Goal: Information Seeking & Learning: Compare options

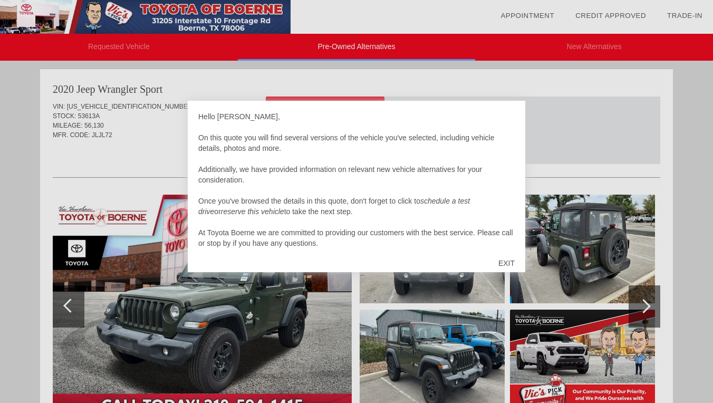
scroll to position [3, 0]
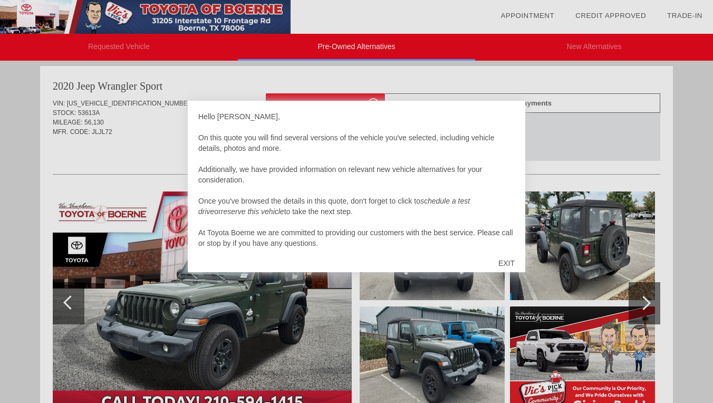
click at [505, 259] on div "EXIT" at bounding box center [506, 263] width 37 height 32
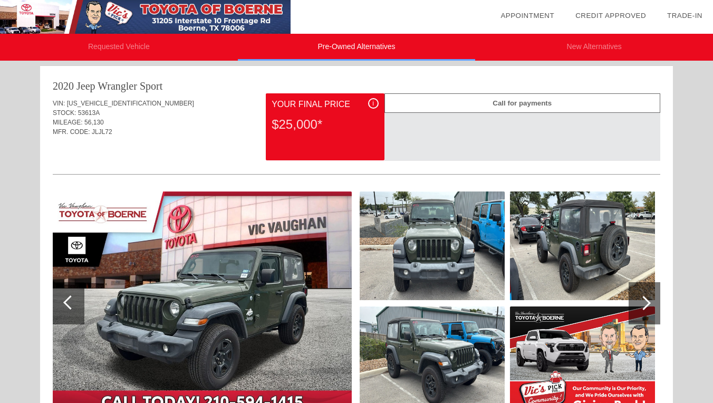
click at [146, 43] on li "Requested Vehicle" at bounding box center [119, 47] width 238 height 27
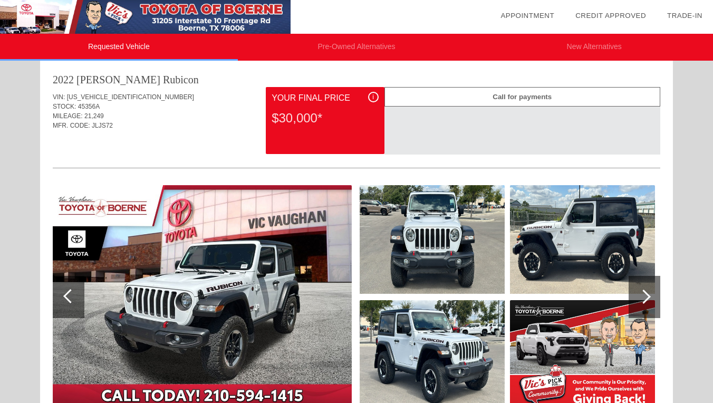
scroll to position [9, 0]
click at [374, 98] on div "i" at bounding box center [373, 97] width 11 height 11
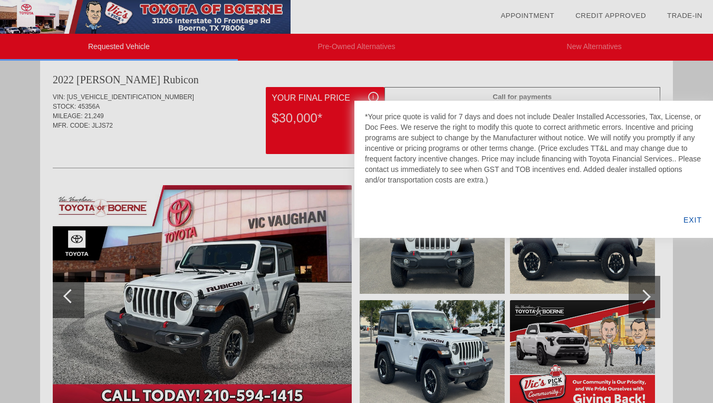
click at [374, 98] on div at bounding box center [356, 201] width 713 height 403
click at [381, 80] on div at bounding box center [356, 201] width 713 height 403
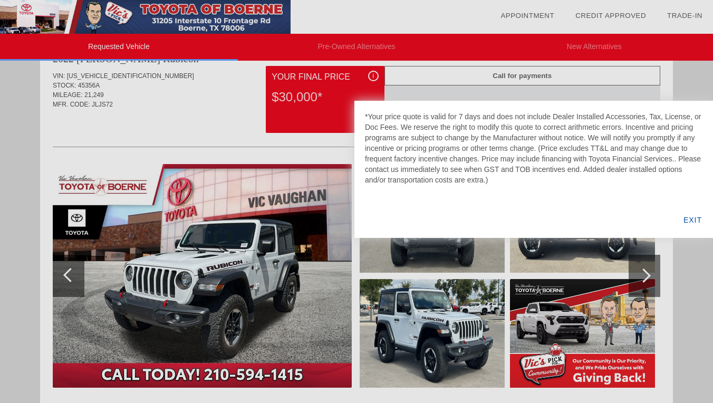
scroll to position [18, 0]
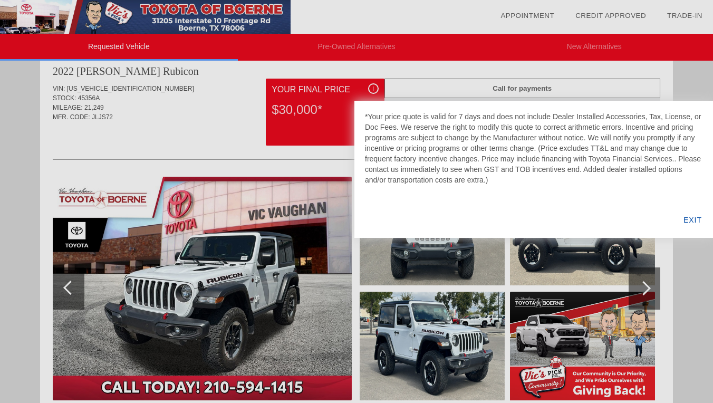
click at [695, 222] on div "EXIT" at bounding box center [692, 220] width 41 height 36
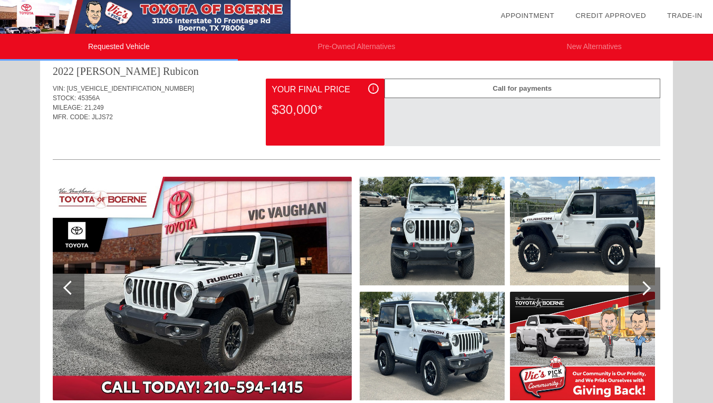
click at [653, 290] on div at bounding box center [645, 288] width 32 height 42
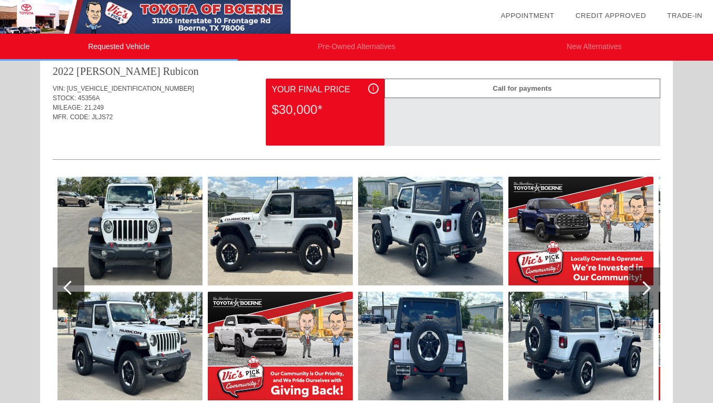
click at [655, 290] on div at bounding box center [645, 288] width 32 height 42
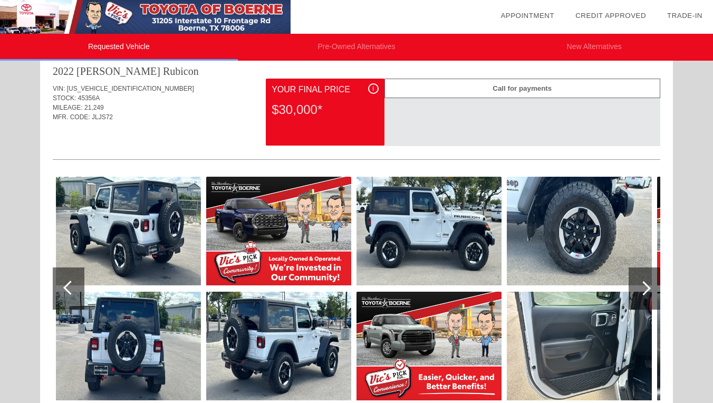
click at [656, 290] on div at bounding box center [645, 288] width 32 height 42
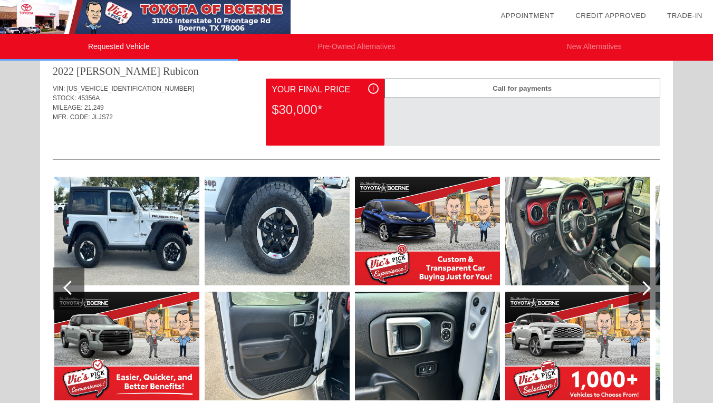
click at [656, 290] on div at bounding box center [645, 288] width 32 height 42
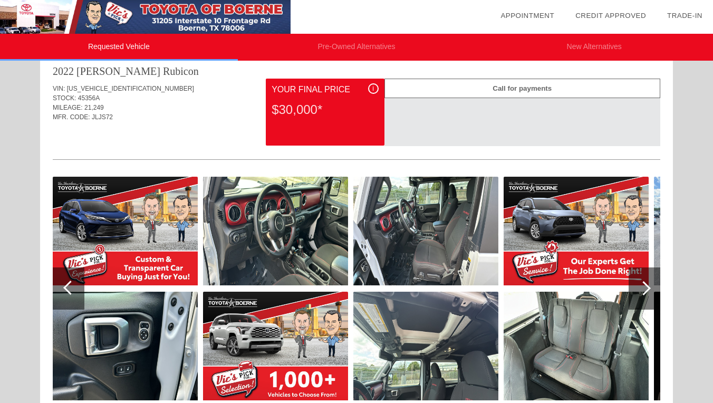
click at [648, 287] on div at bounding box center [644, 288] width 14 height 14
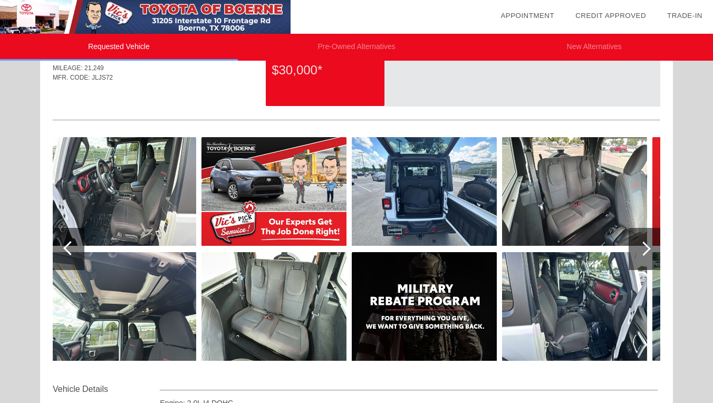
scroll to position [57, 0]
click at [444, 303] on img at bounding box center [424, 306] width 145 height 109
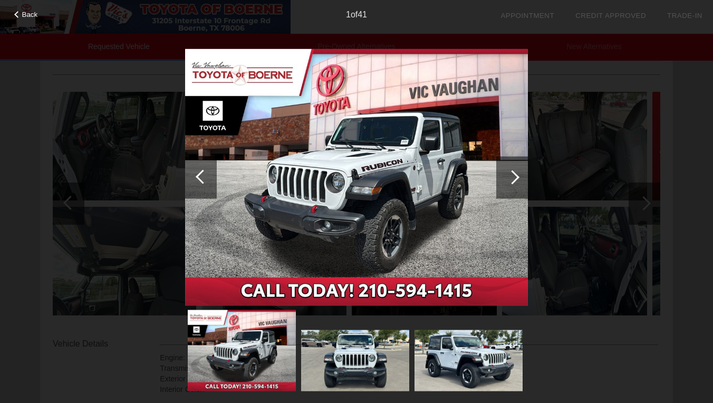
scroll to position [104, 0]
click at [515, 172] on div at bounding box center [512, 177] width 32 height 42
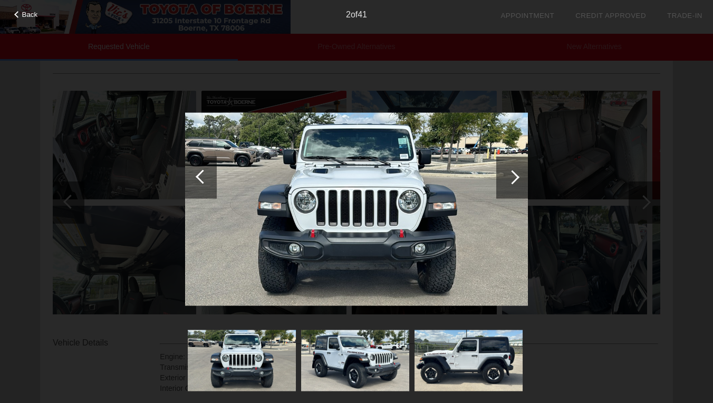
click at [515, 175] on div at bounding box center [512, 177] width 14 height 14
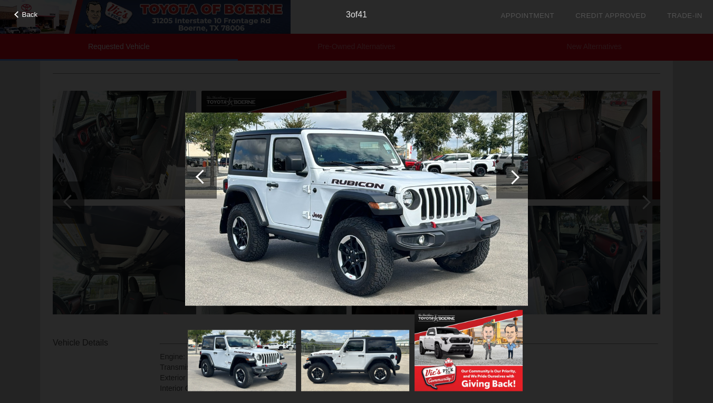
click at [514, 175] on div at bounding box center [512, 177] width 14 height 14
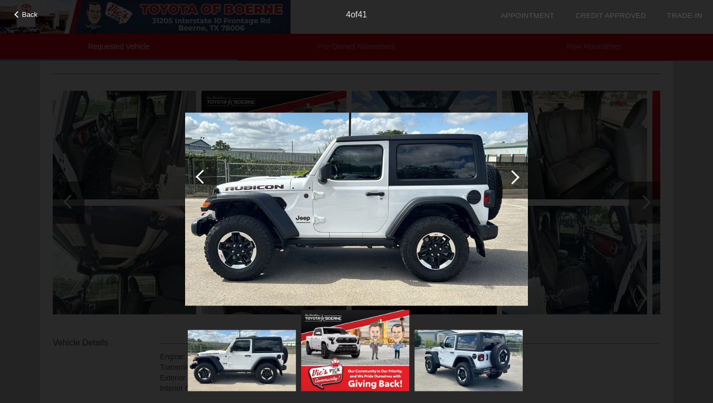
click at [514, 176] on div at bounding box center [512, 177] width 14 height 14
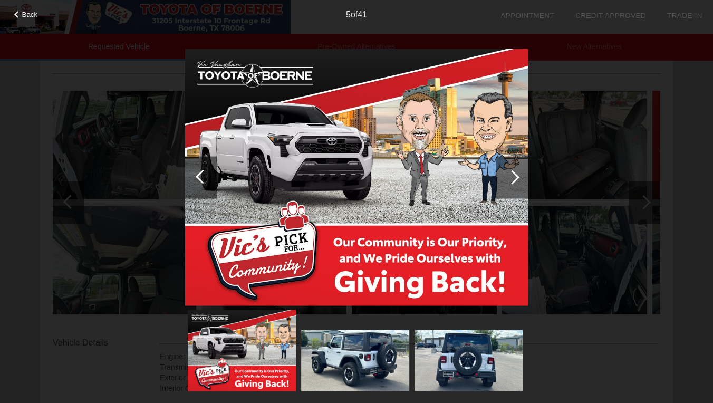
click at [514, 177] on div at bounding box center [512, 177] width 14 height 14
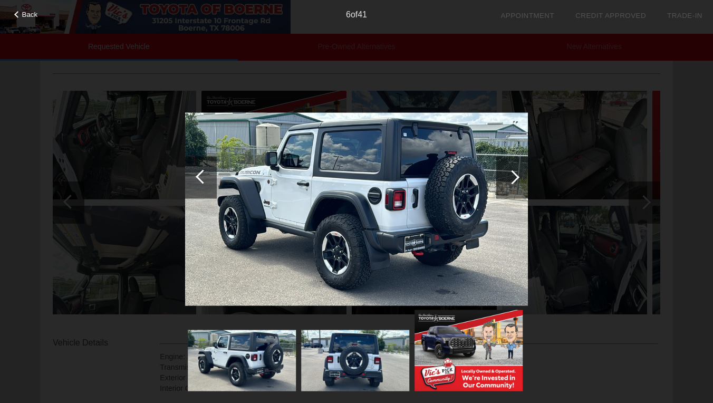
click at [519, 177] on div at bounding box center [512, 177] width 14 height 14
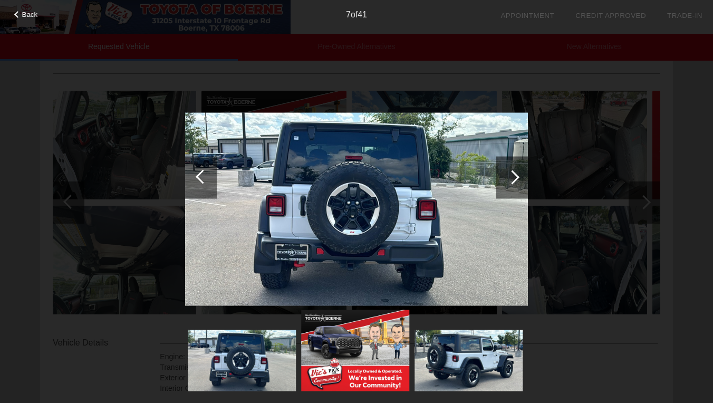
click at [515, 176] on div at bounding box center [512, 177] width 14 height 14
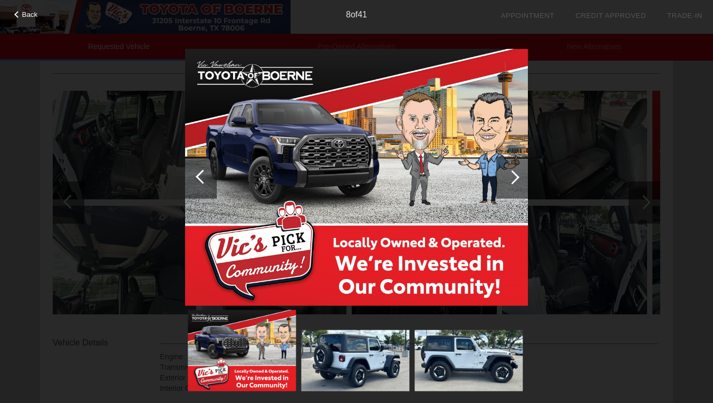
click at [515, 175] on div at bounding box center [512, 177] width 14 height 14
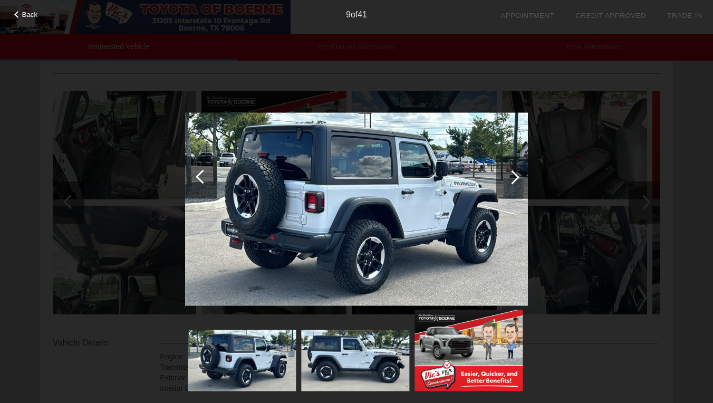
click at [515, 174] on div at bounding box center [512, 177] width 14 height 14
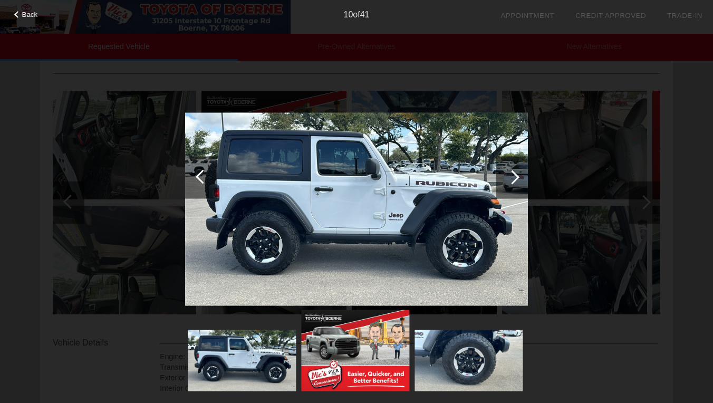
click at [515, 175] on div at bounding box center [512, 177] width 14 height 14
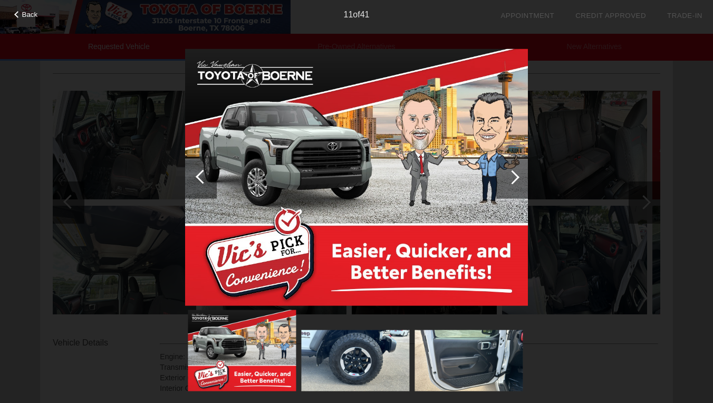
click at [515, 175] on div at bounding box center [512, 177] width 14 height 14
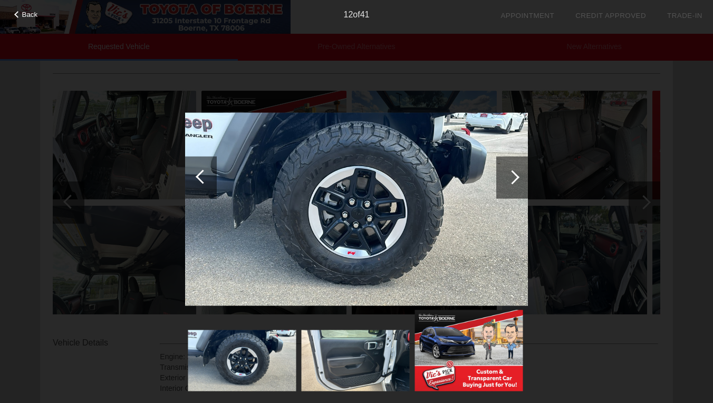
click at [513, 177] on div at bounding box center [512, 177] width 14 height 14
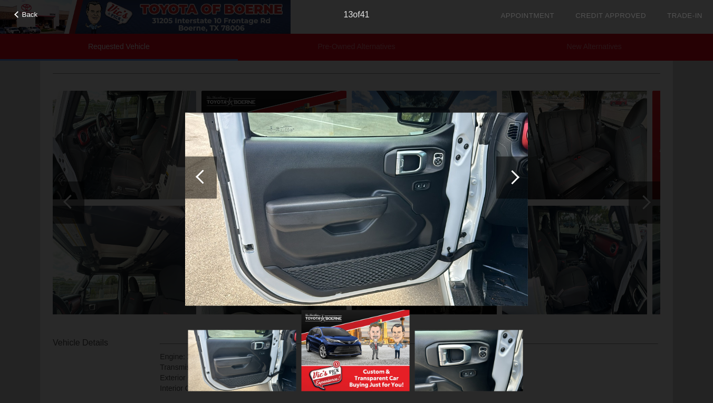
click at [514, 178] on div at bounding box center [512, 177] width 14 height 14
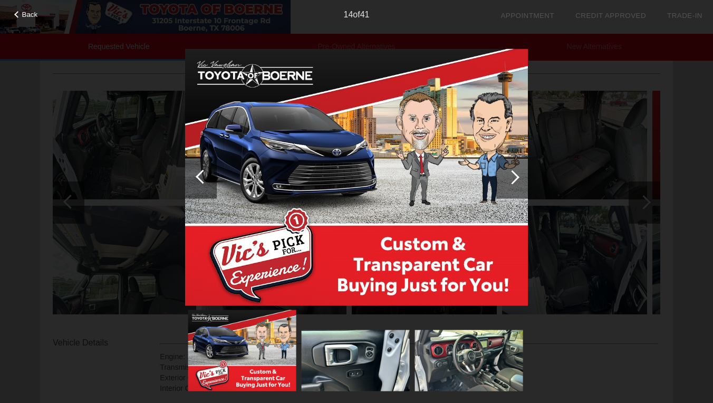
click at [514, 178] on div at bounding box center [512, 177] width 14 height 14
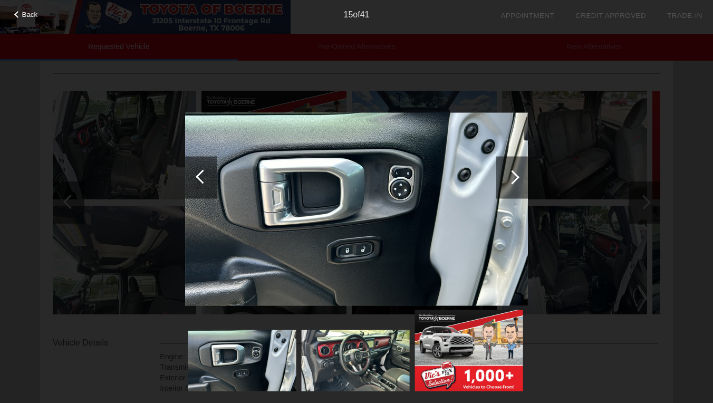
click at [514, 179] on div at bounding box center [512, 177] width 14 height 14
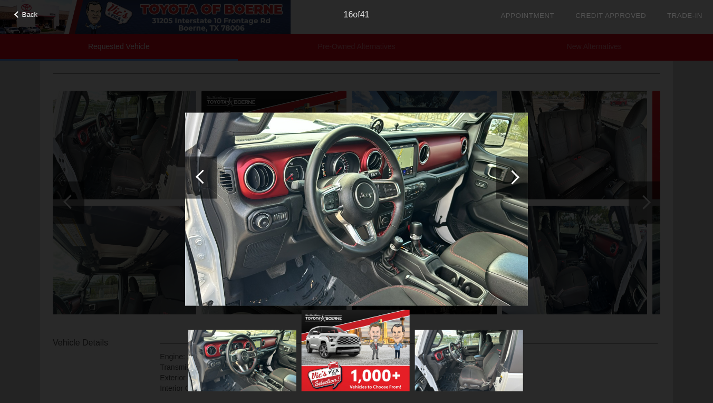
click at [513, 179] on div at bounding box center [512, 177] width 14 height 14
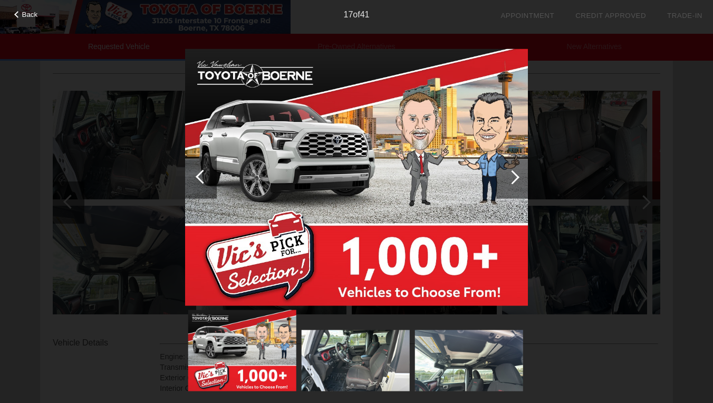
click at [513, 180] on div at bounding box center [512, 177] width 14 height 14
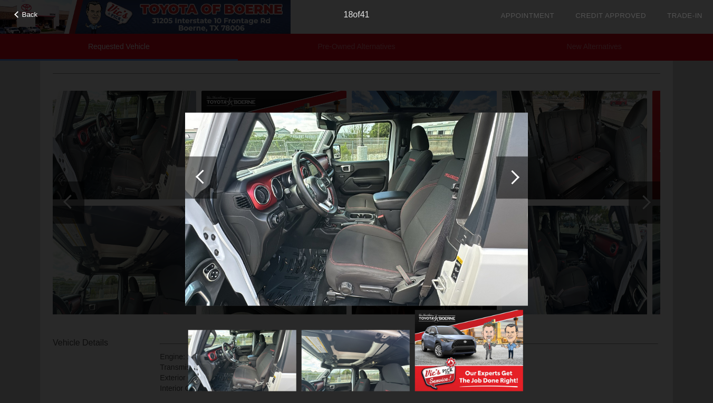
click at [513, 178] on div at bounding box center [512, 177] width 14 height 14
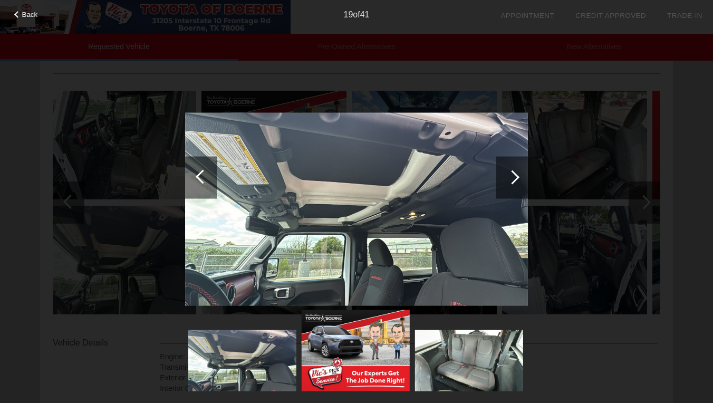
click at [513, 179] on div at bounding box center [512, 177] width 14 height 14
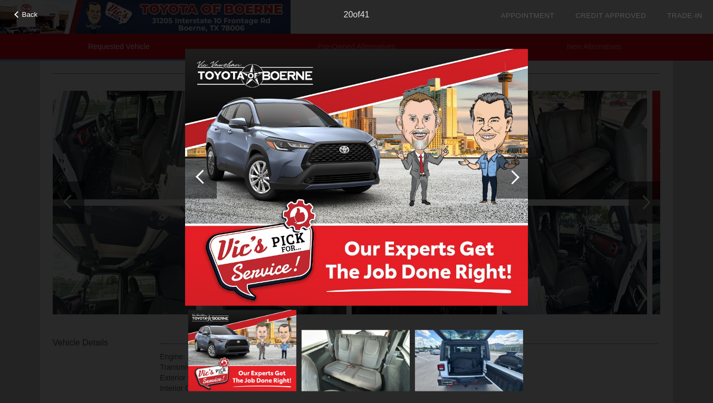
click at [513, 180] on div at bounding box center [512, 177] width 14 height 14
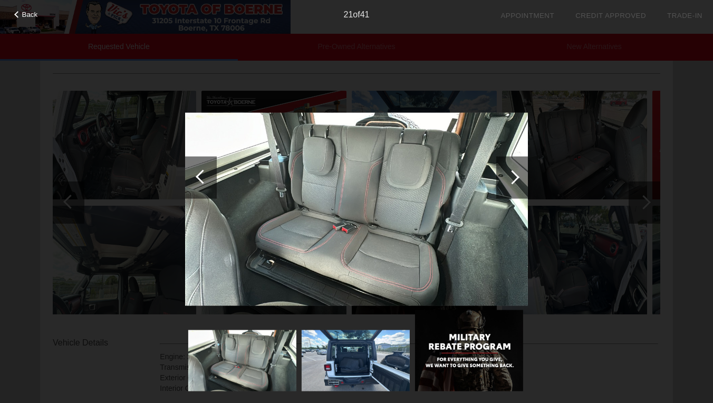
click at [517, 179] on div at bounding box center [512, 177] width 14 height 14
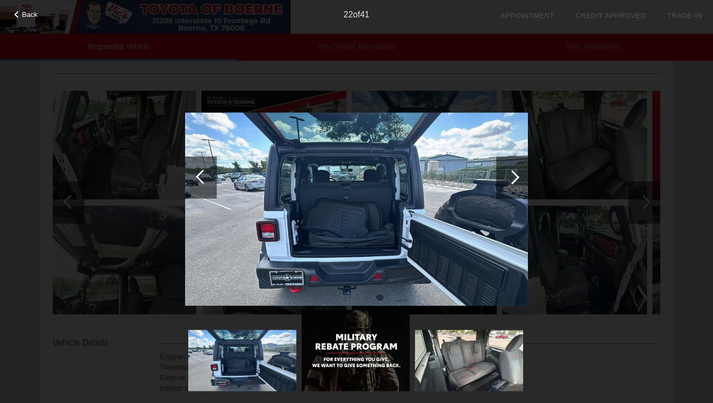
click at [514, 178] on div at bounding box center [512, 177] width 14 height 14
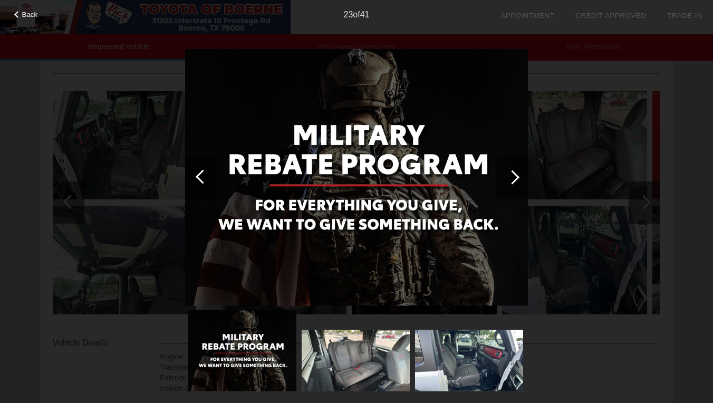
click at [513, 179] on div at bounding box center [512, 177] width 14 height 14
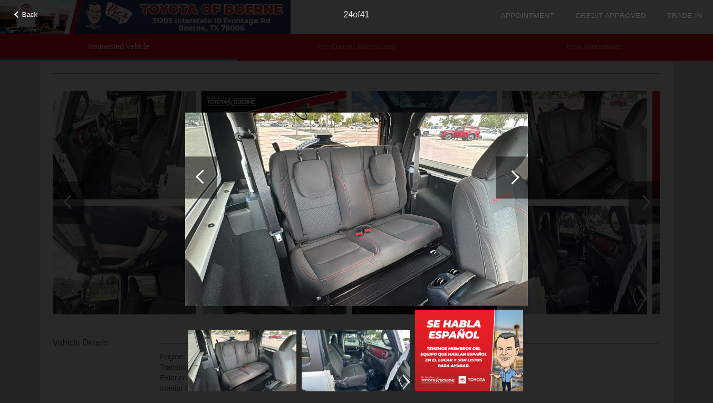
click at [516, 178] on div at bounding box center [512, 177] width 14 height 14
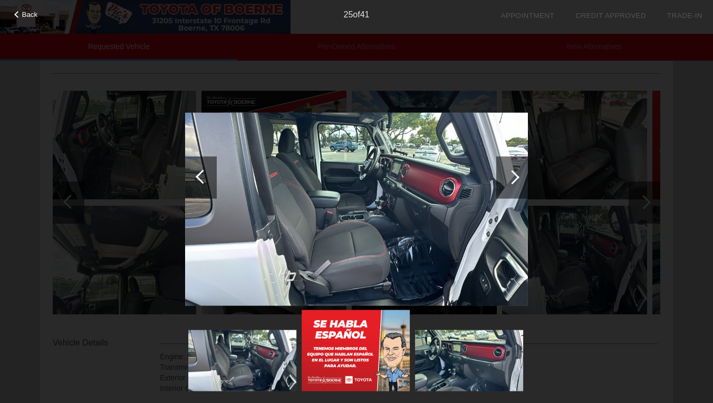
click at [516, 177] on div at bounding box center [512, 177] width 14 height 14
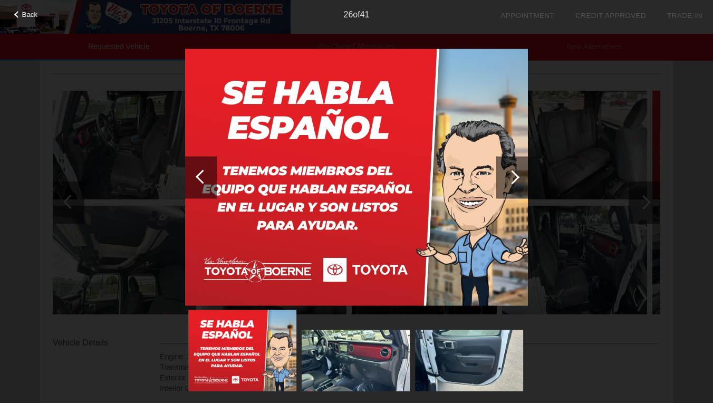
click at [516, 177] on div at bounding box center [512, 177] width 14 height 14
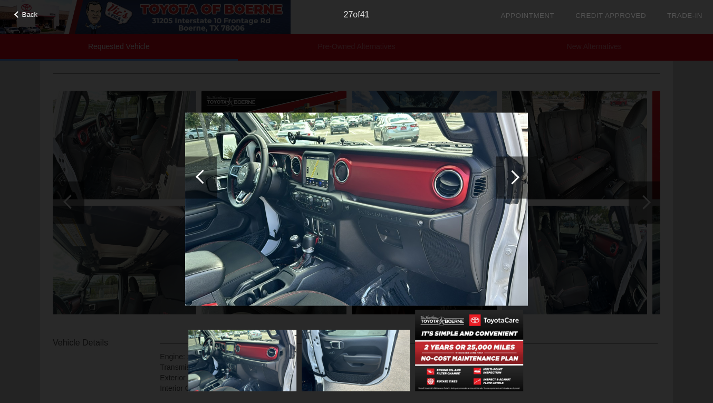
click at [517, 174] on div at bounding box center [512, 177] width 32 height 42
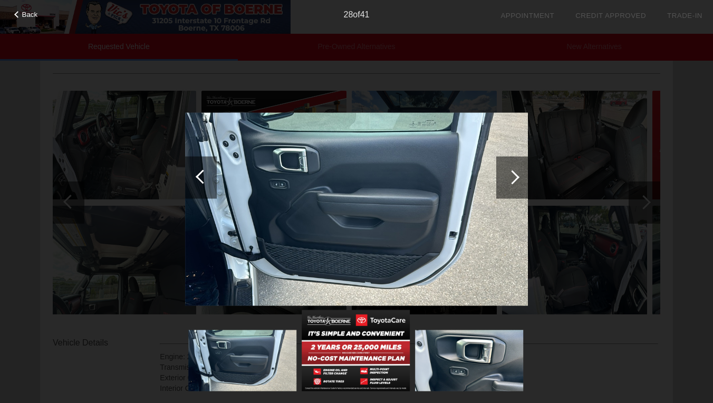
click at [517, 174] on div at bounding box center [512, 177] width 32 height 42
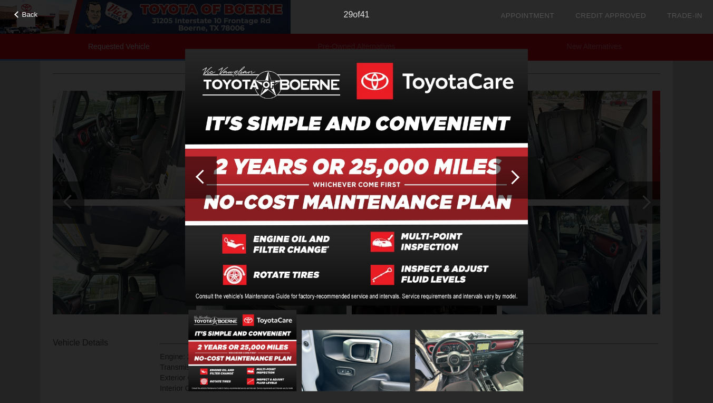
click at [519, 174] on div at bounding box center [512, 177] width 32 height 42
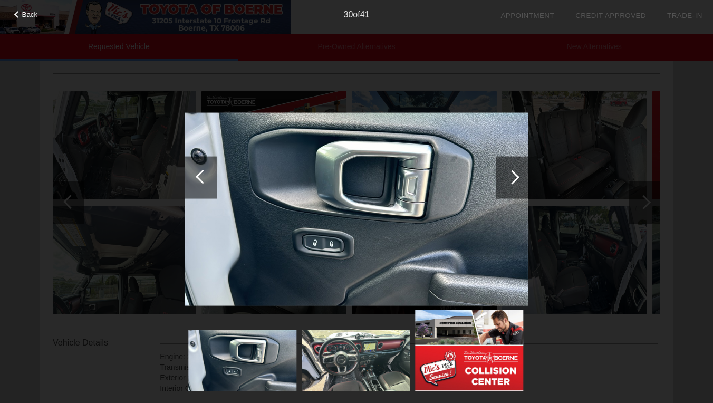
click at [518, 175] on div at bounding box center [512, 177] width 32 height 42
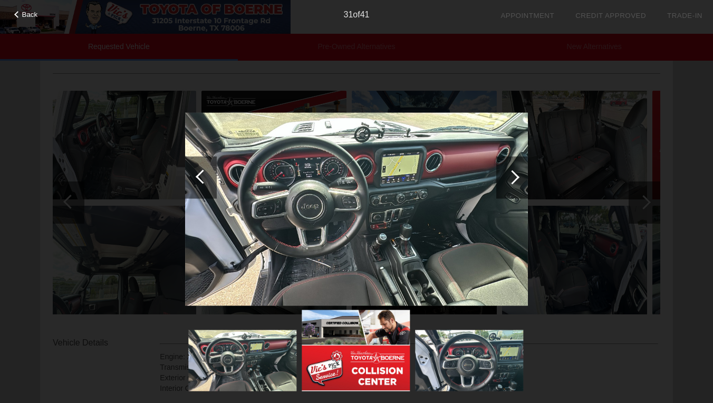
click at [519, 176] on div at bounding box center [512, 177] width 32 height 42
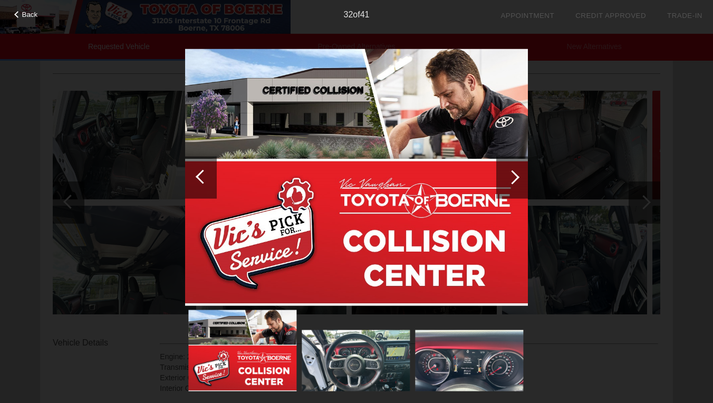
click at [517, 179] on div at bounding box center [512, 177] width 14 height 14
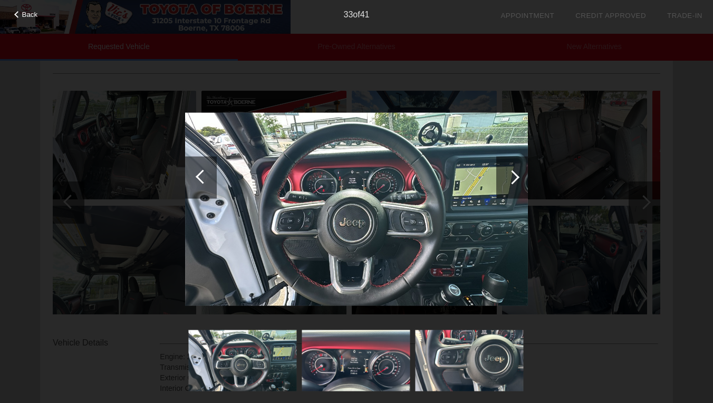
click at [517, 179] on div at bounding box center [512, 177] width 32 height 42
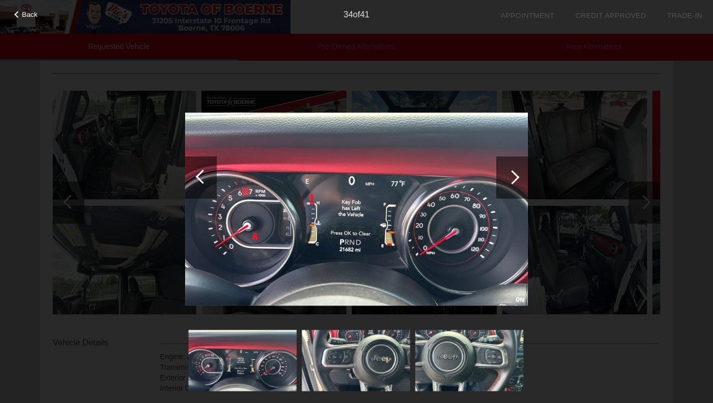
click at [517, 182] on div at bounding box center [512, 177] width 32 height 42
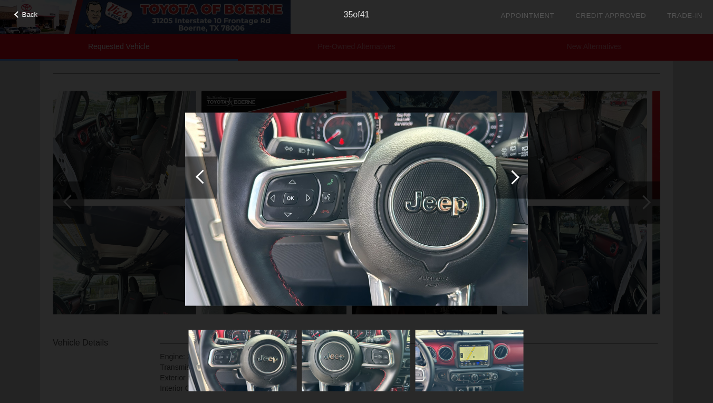
click at [196, 176] on div at bounding box center [201, 177] width 32 height 42
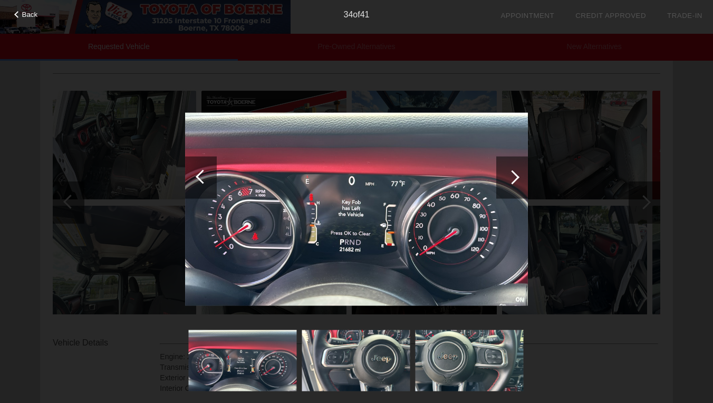
click at [518, 178] on div at bounding box center [512, 177] width 14 height 14
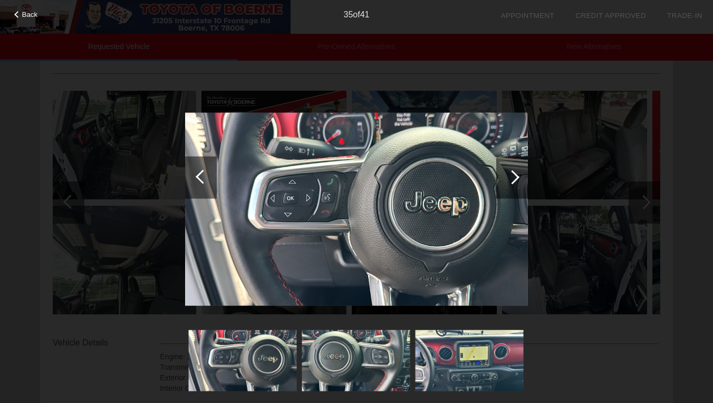
click at [517, 177] on div at bounding box center [512, 177] width 14 height 14
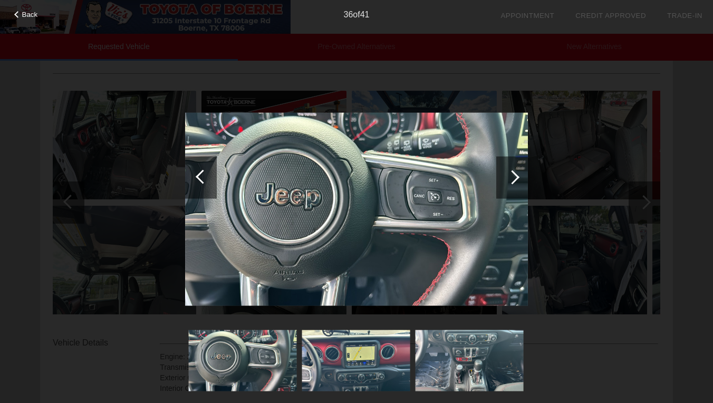
click at [517, 177] on div at bounding box center [512, 177] width 14 height 14
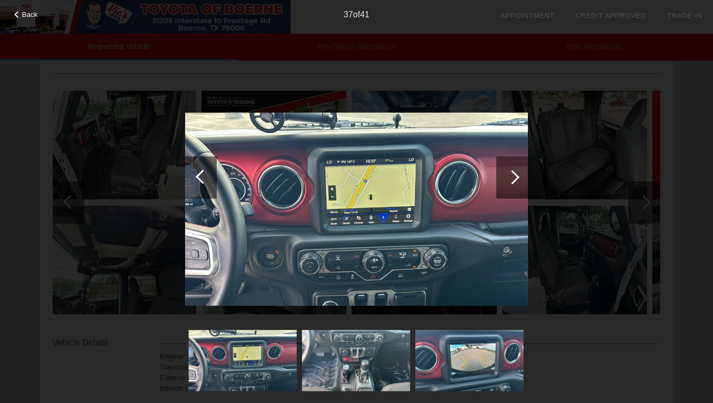
click at [517, 178] on div at bounding box center [512, 177] width 14 height 14
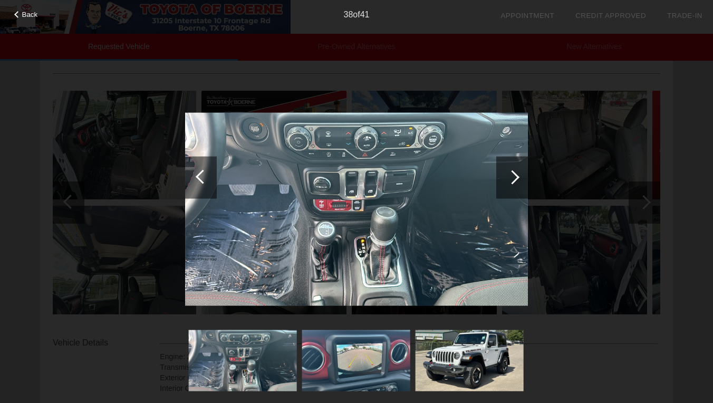
click at [517, 177] on div at bounding box center [512, 177] width 14 height 14
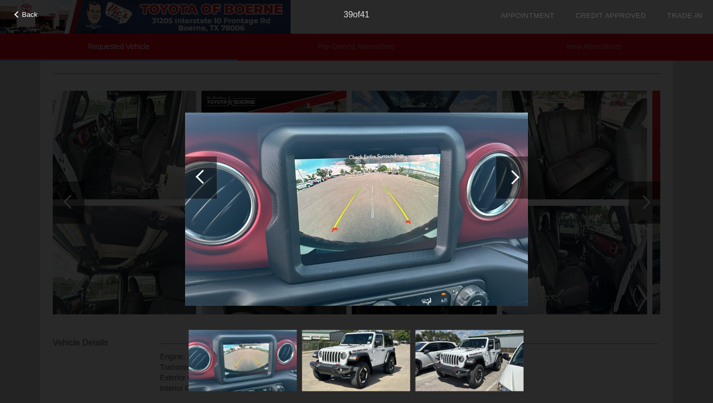
click at [517, 178] on div at bounding box center [512, 177] width 14 height 14
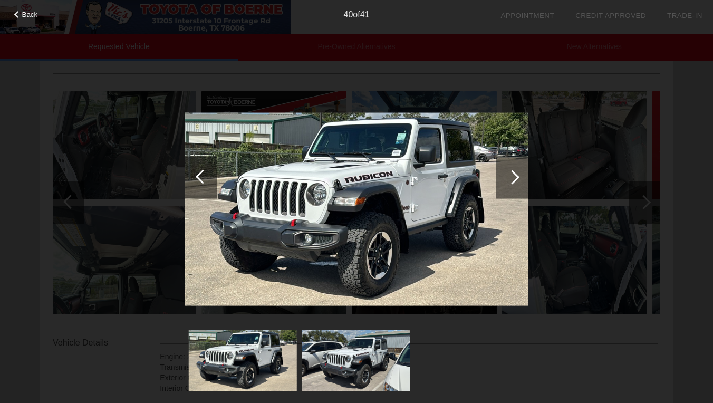
click at [514, 179] on div at bounding box center [512, 177] width 14 height 14
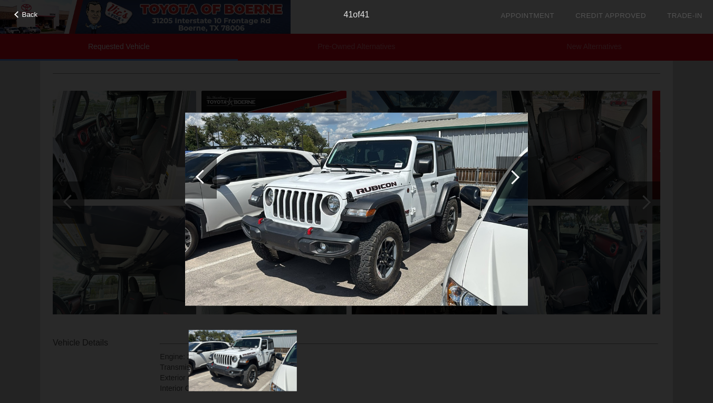
click at [510, 179] on div at bounding box center [512, 177] width 14 height 14
click at [517, 177] on div at bounding box center [512, 177] width 14 height 14
click at [24, 14] on span "Back" at bounding box center [30, 15] width 16 height 8
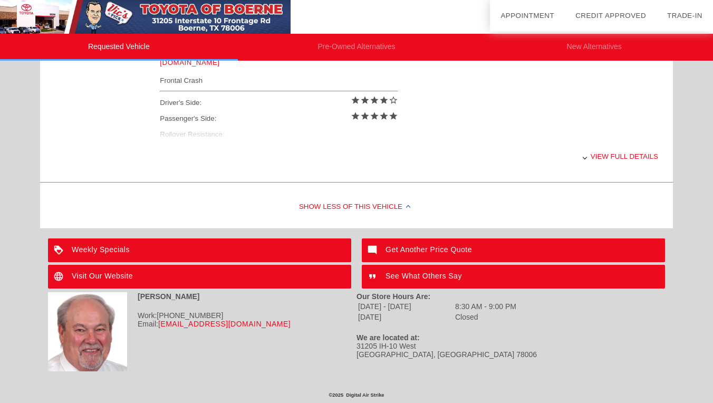
scroll to position [478, 0]
click at [586, 158] on div at bounding box center [585, 157] width 4 height 4
click at [409, 206] on div at bounding box center [408, 207] width 4 height 4
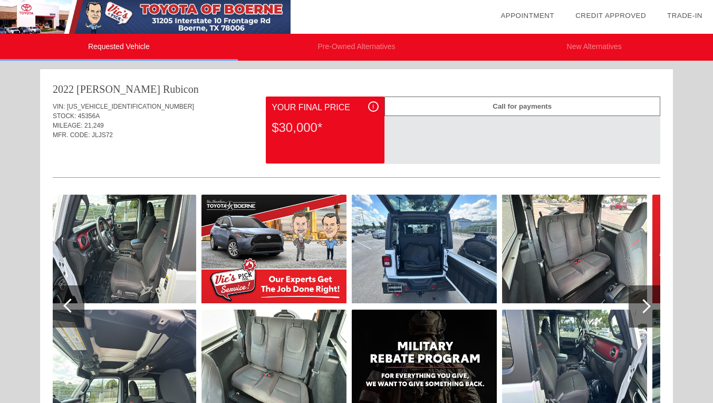
scroll to position [0, 0]
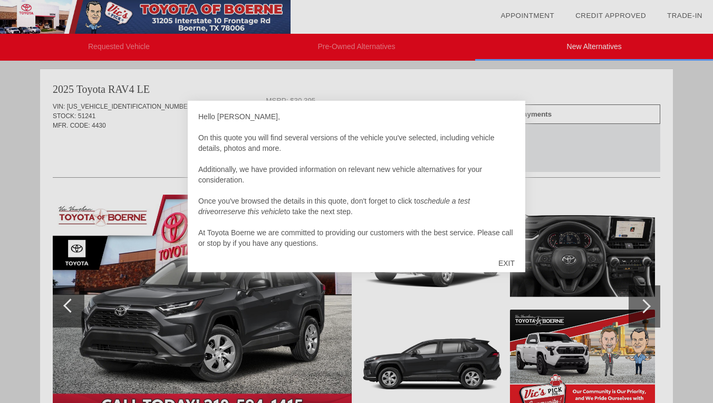
click at [504, 262] on div "EXIT" at bounding box center [506, 263] width 37 height 32
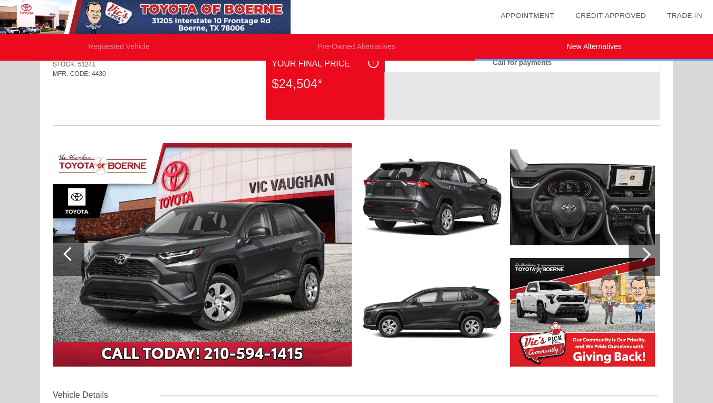
scroll to position [53, 0]
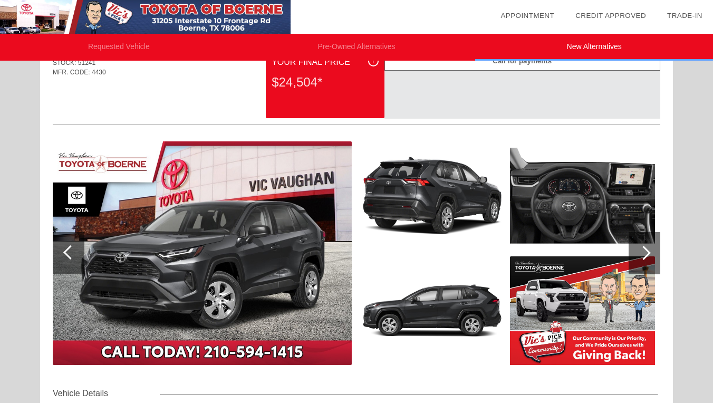
click at [647, 252] on div at bounding box center [644, 253] width 14 height 14
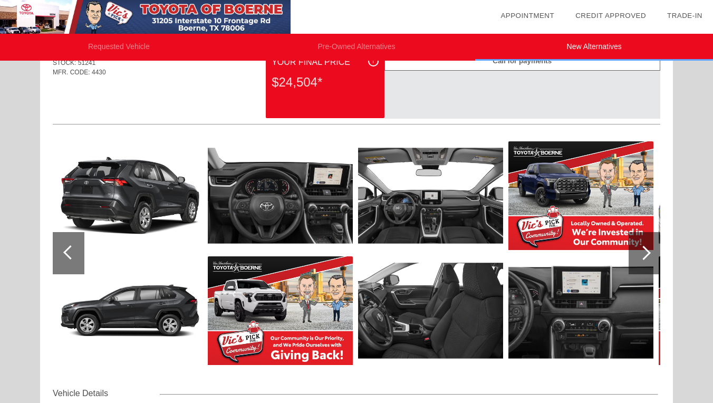
click at [647, 252] on div at bounding box center [644, 253] width 14 height 14
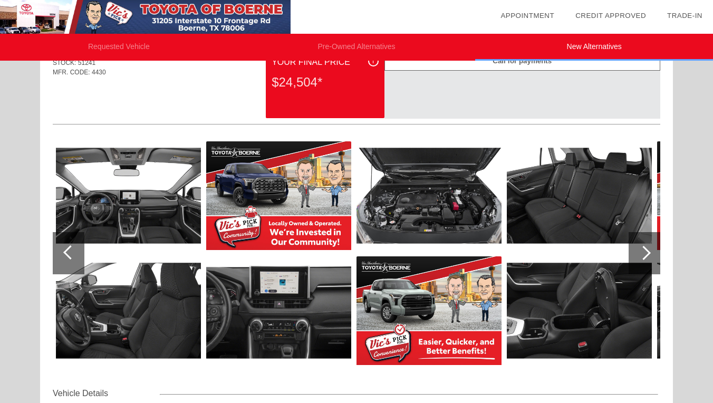
click at [646, 252] on div at bounding box center [644, 253] width 14 height 14
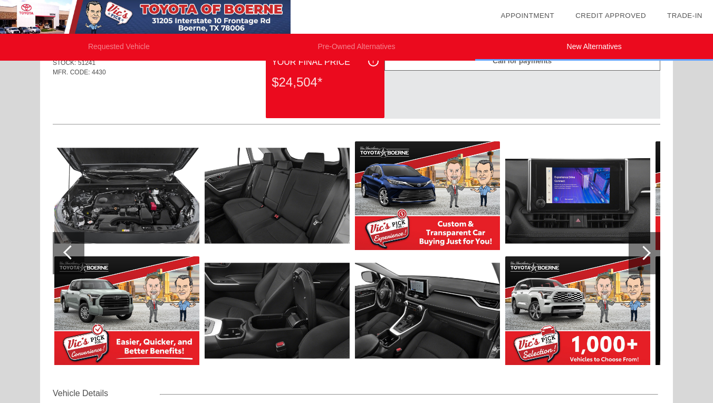
click at [646, 252] on div at bounding box center [644, 253] width 14 height 14
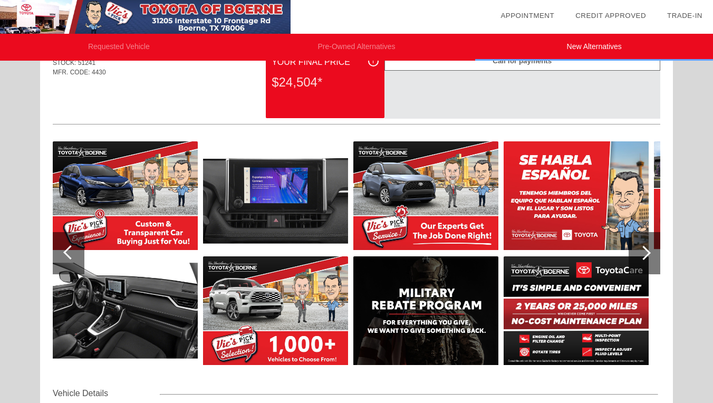
click at [647, 251] on div at bounding box center [644, 253] width 14 height 14
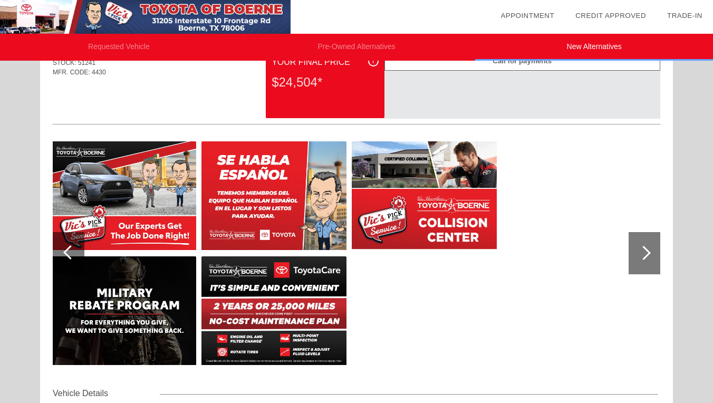
click at [647, 251] on div at bounding box center [644, 253] width 14 height 14
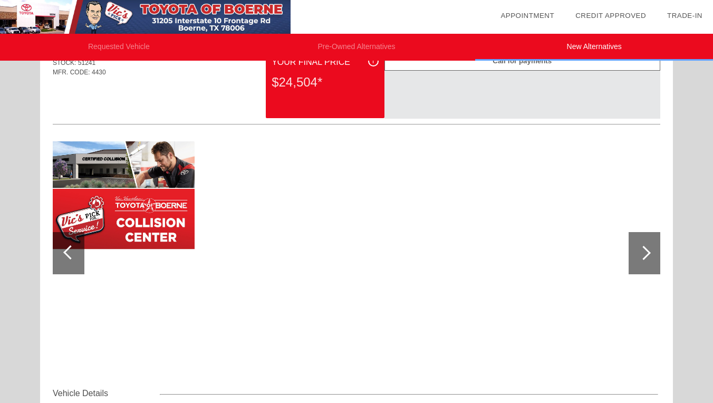
click at [647, 251] on div at bounding box center [644, 253] width 14 height 14
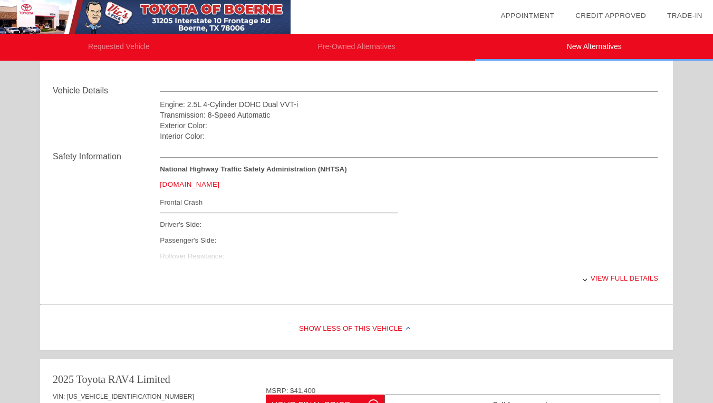
scroll to position [358, 0]
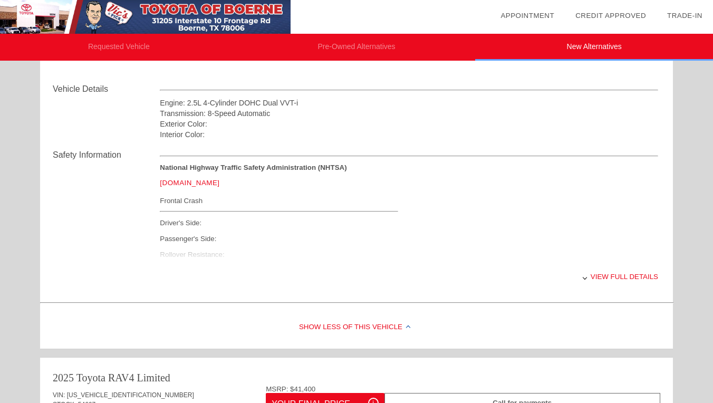
click at [588, 278] on div "View full details" at bounding box center [409, 277] width 498 height 26
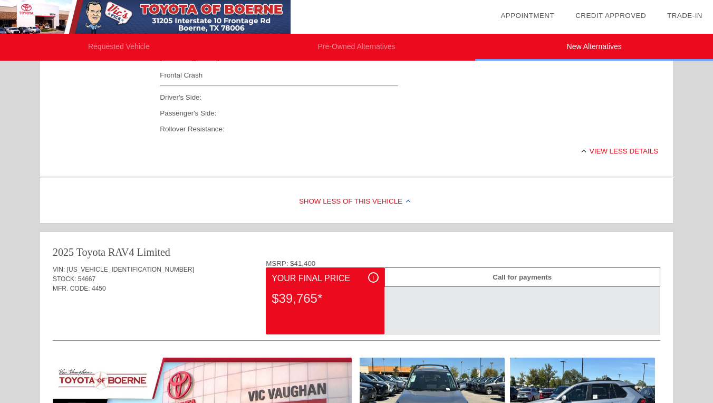
scroll to position [484, 0]
click at [585, 149] on div "View less details" at bounding box center [409, 151] width 498 height 26
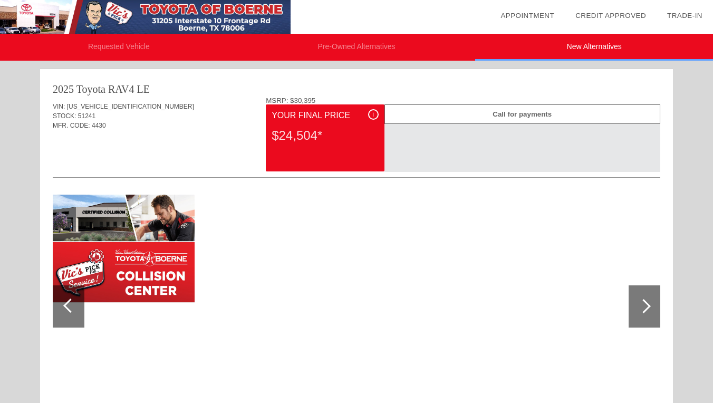
scroll to position [0, 0]
click at [647, 306] on div at bounding box center [644, 306] width 14 height 14
click at [127, 49] on li "Requested Vehicle" at bounding box center [119, 47] width 238 height 27
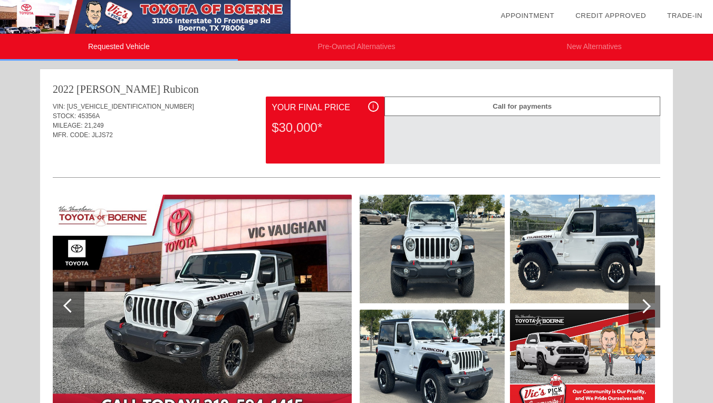
click at [368, 47] on li "Pre-Owned Alternatives" at bounding box center [357, 47] width 238 height 27
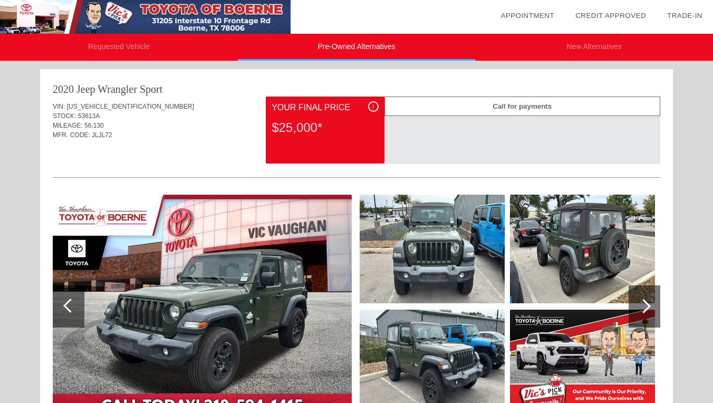
click at [142, 44] on li "Requested Vehicle" at bounding box center [119, 47] width 238 height 27
